Goal: Task Accomplishment & Management: Understand process/instructions

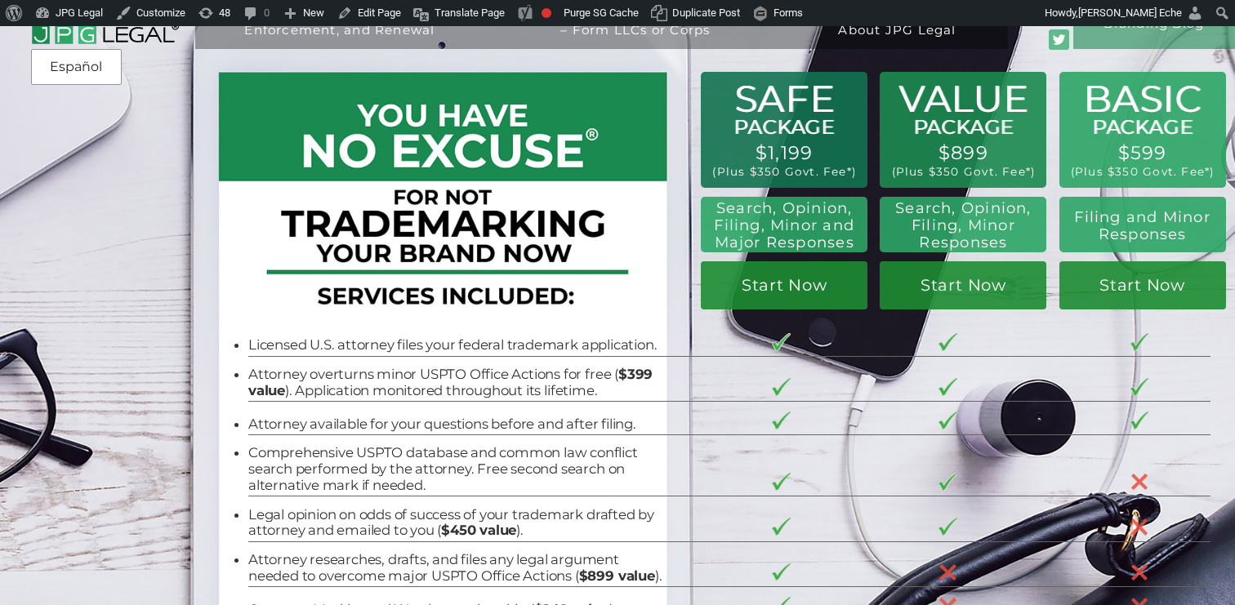
click at [0, 0] on link "Renew/Maintain Your Trademark" at bounding box center [0, 0] width 0 height 0
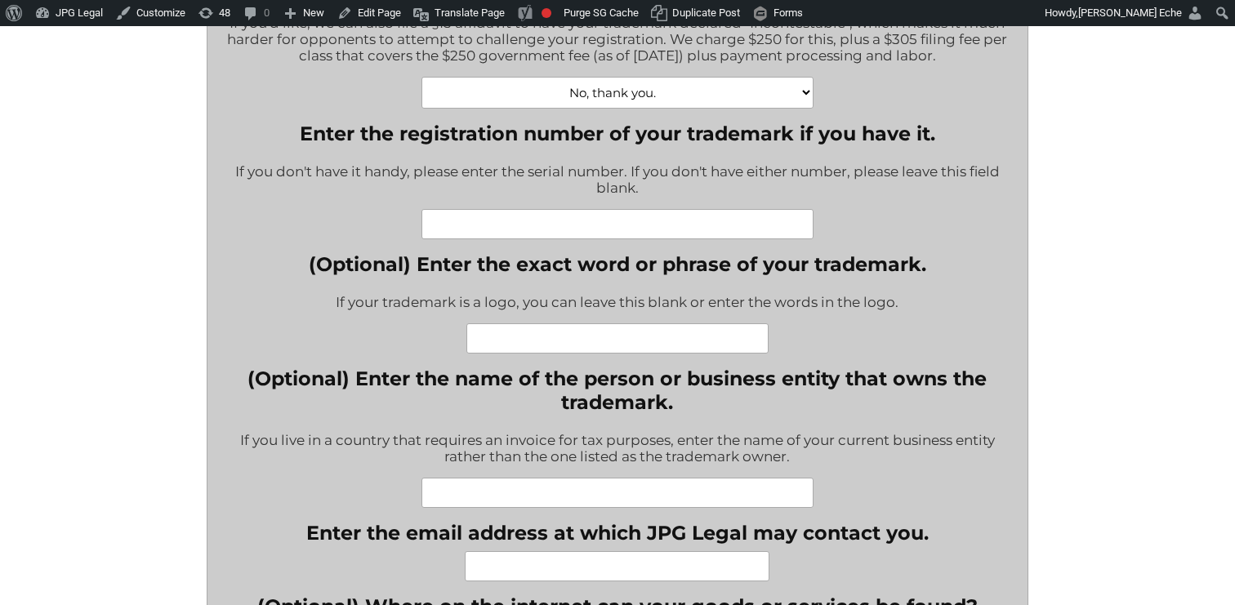
scroll to position [585, 0]
